Goal: Obtain resource: Obtain resource

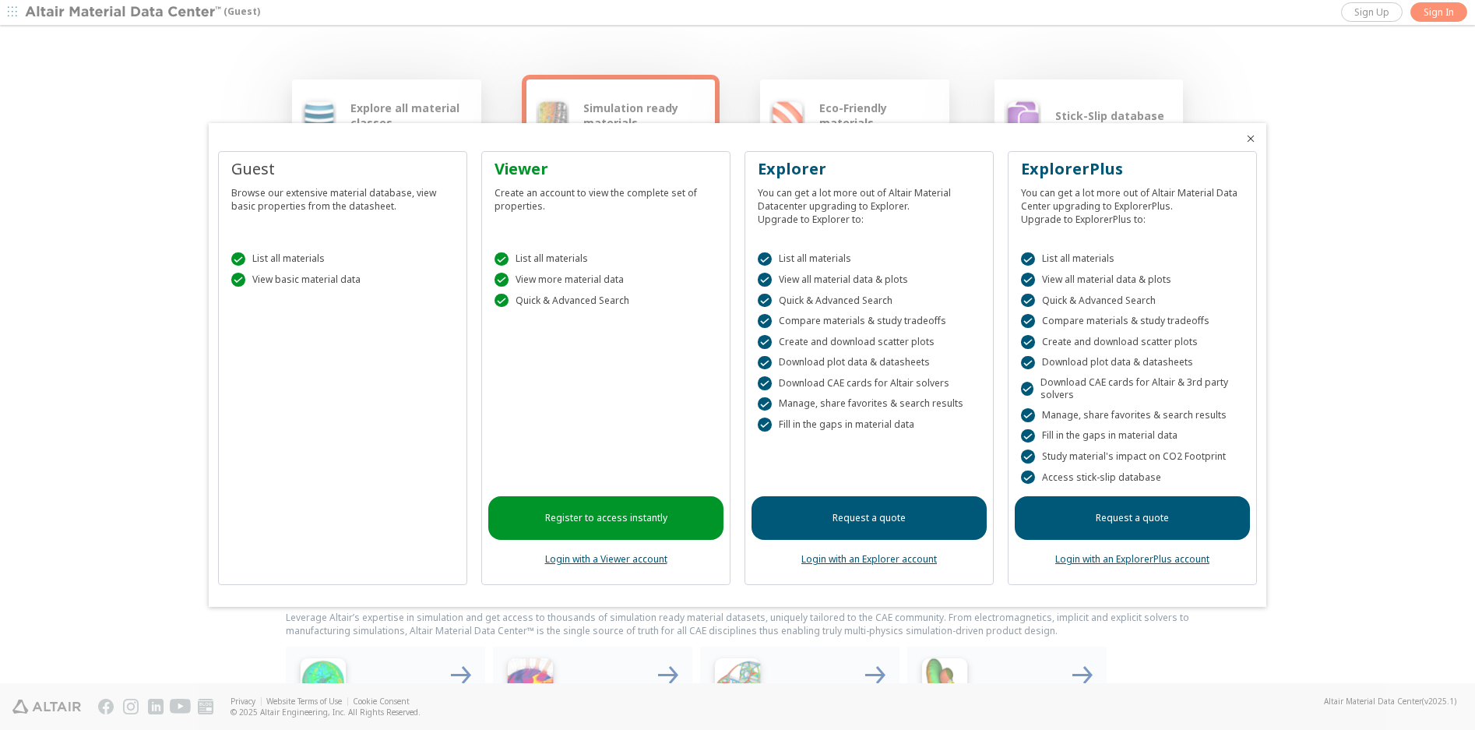
click at [223, 84] on div at bounding box center [737, 365] width 1475 height 730
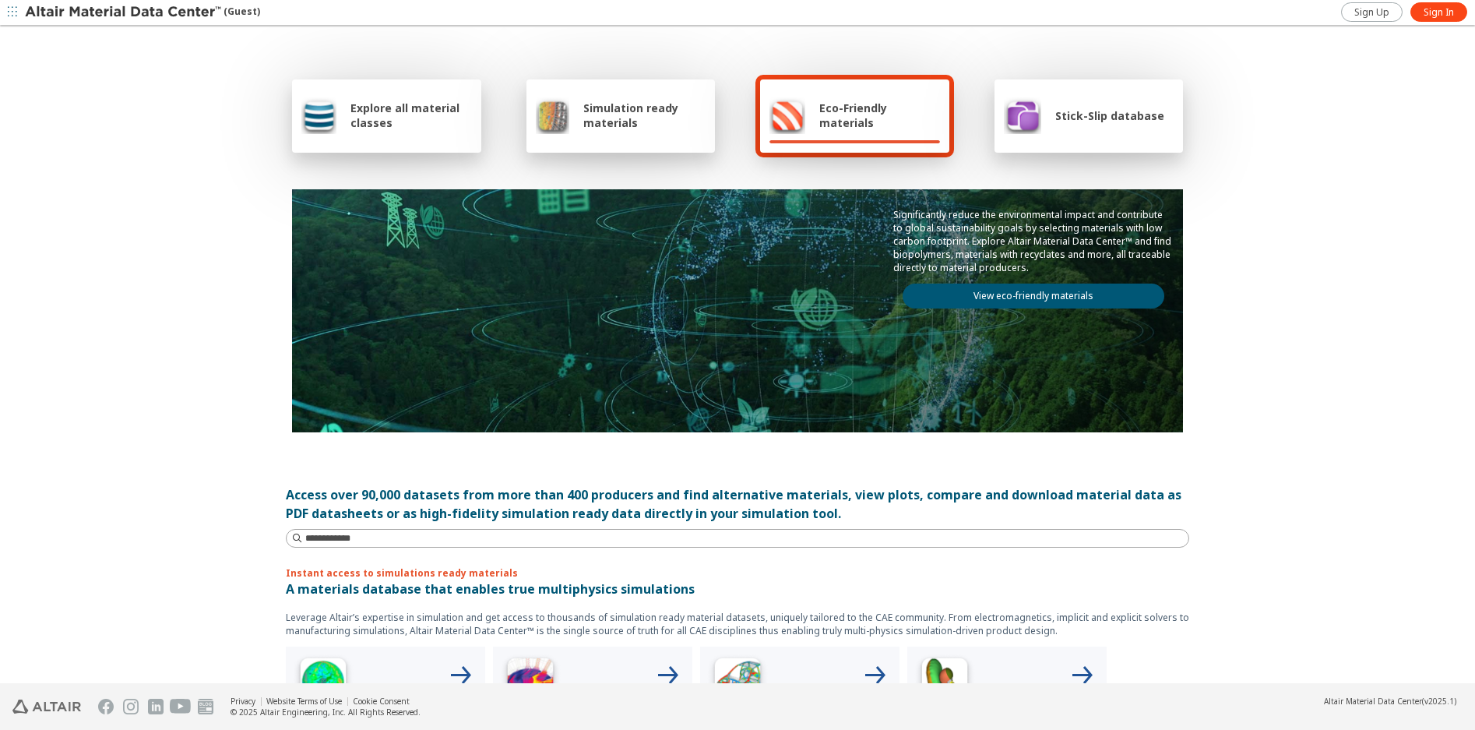
click at [635, 115] on span "Simulation ready materials" at bounding box center [644, 115] width 122 height 30
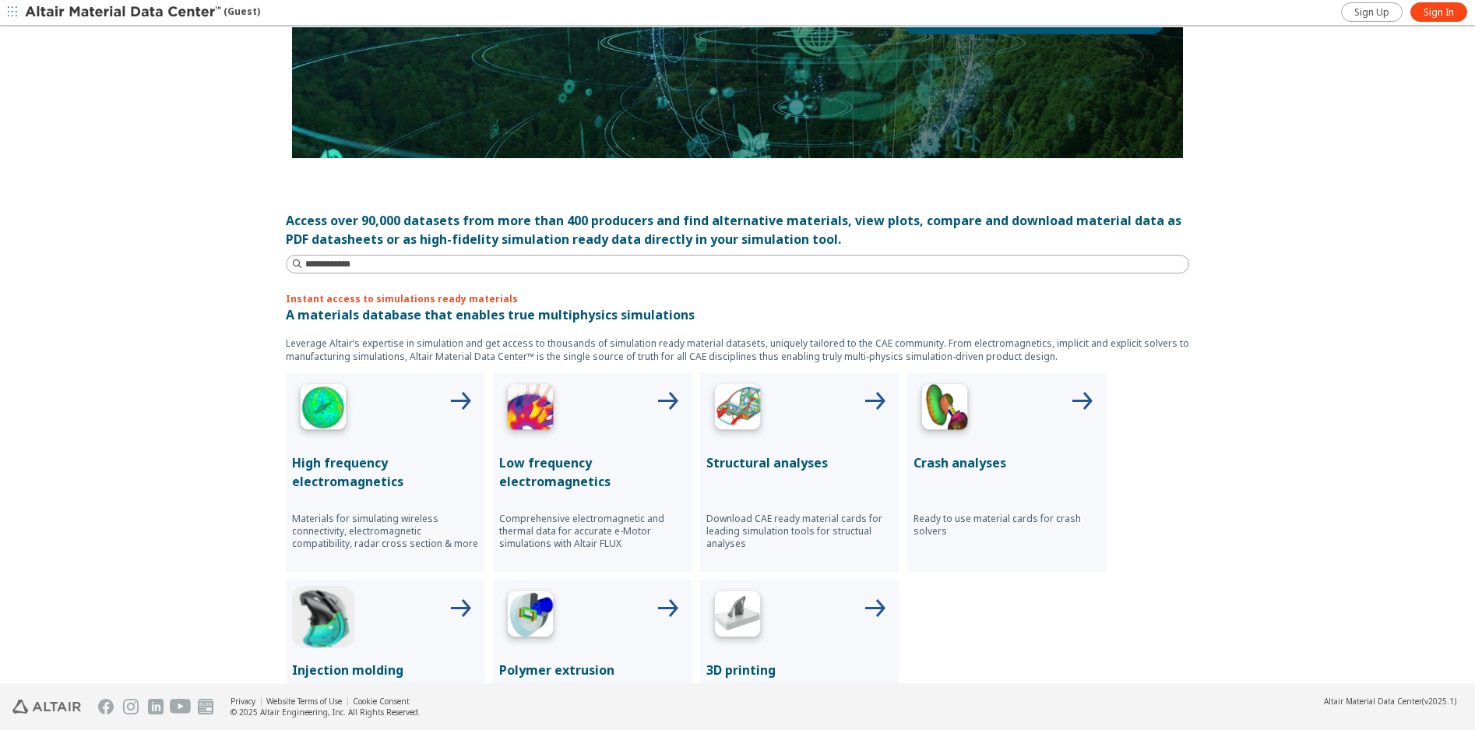
scroll to position [268, 0]
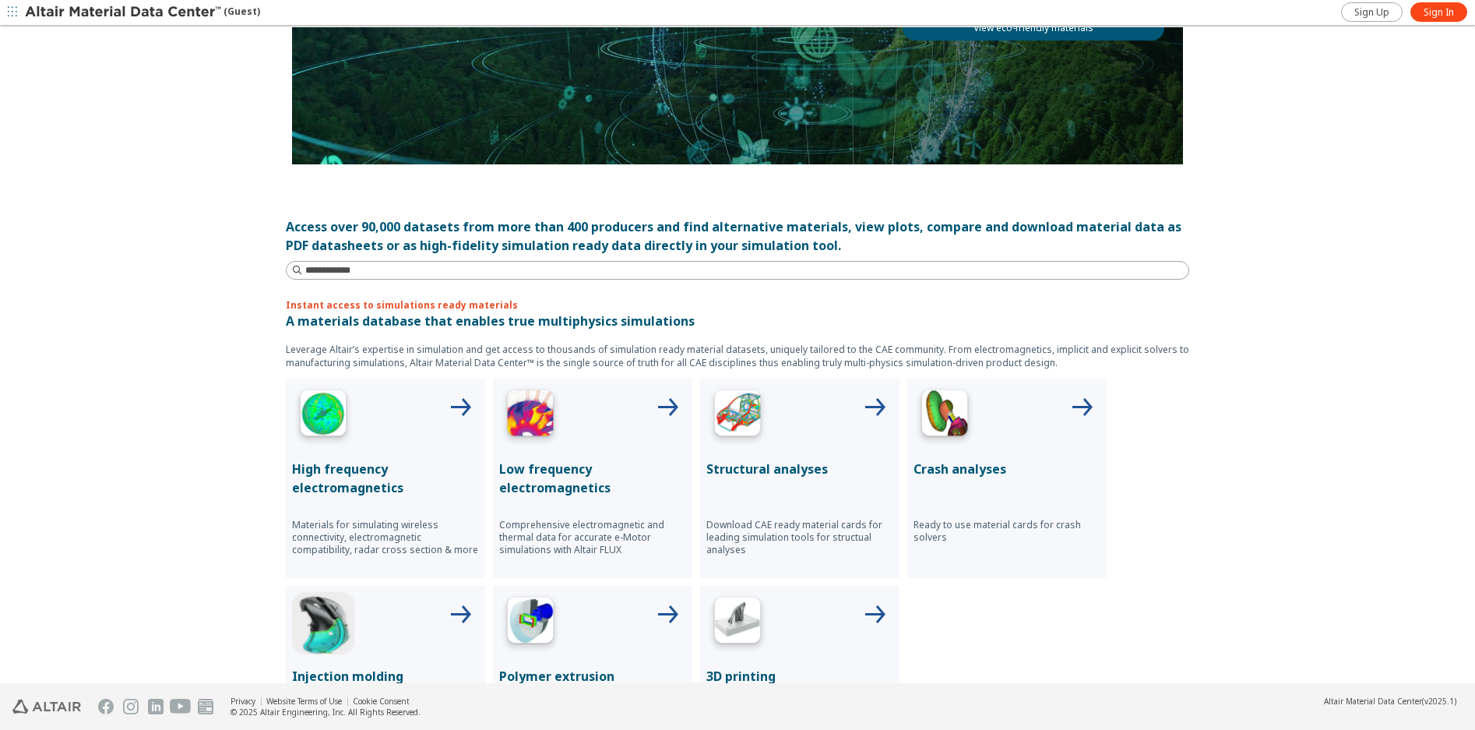
click at [737, 420] on img at bounding box center [737, 416] width 62 height 62
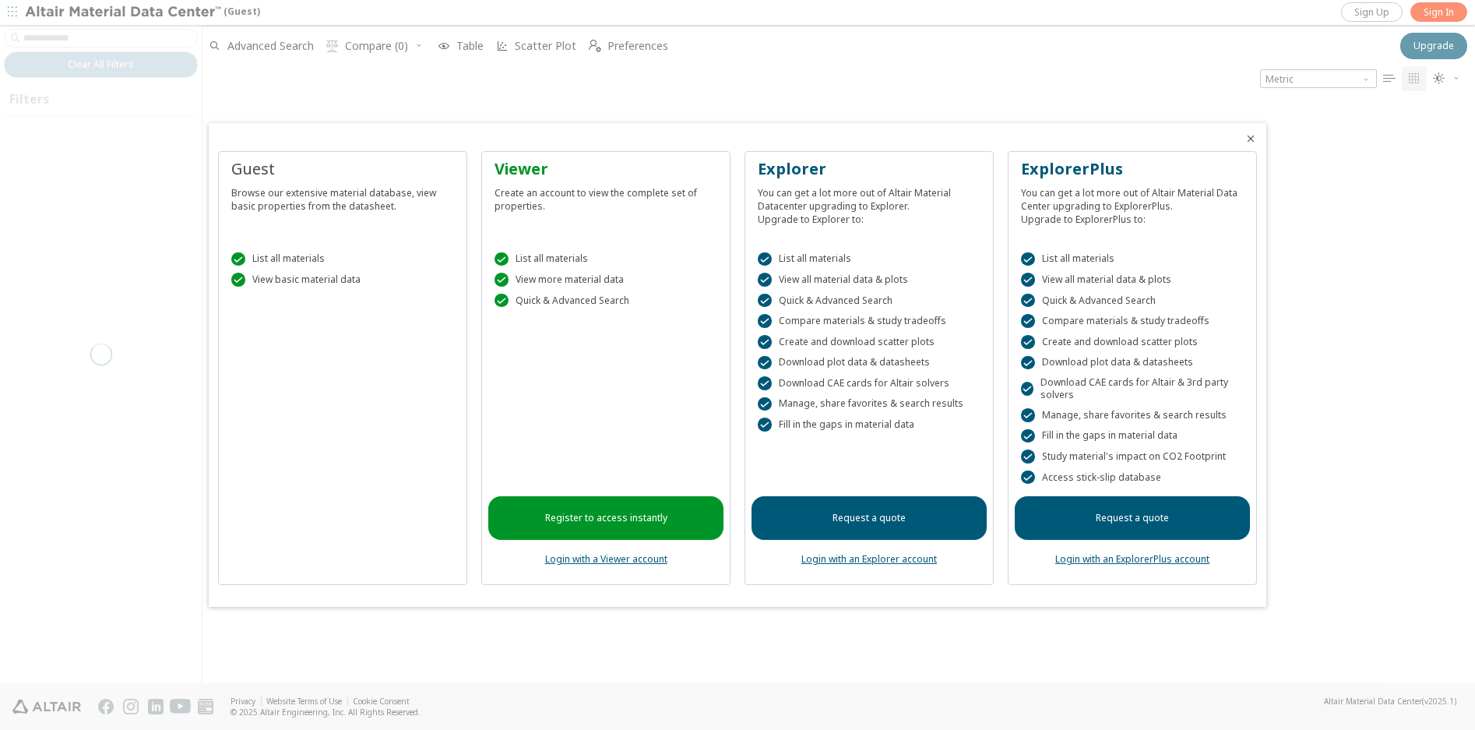
click at [303, 282] on div " View basic material data" at bounding box center [342, 280] width 223 height 14
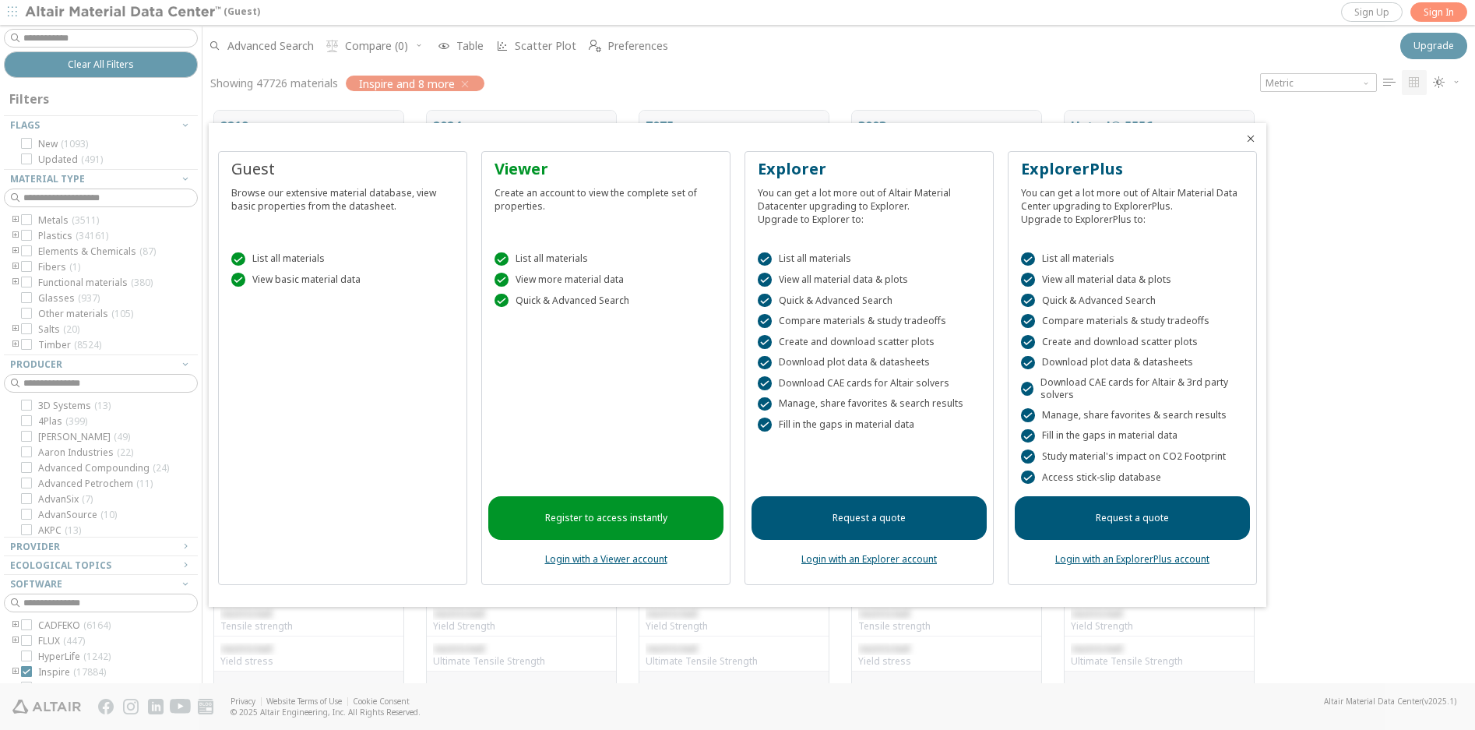
scroll to position [572, 1261]
click at [618, 524] on link "Register to access instantly" at bounding box center [605, 518] width 235 height 44
